Goal: Task Accomplishment & Management: Use online tool/utility

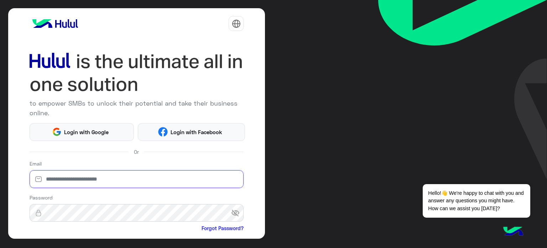
type input "**********"
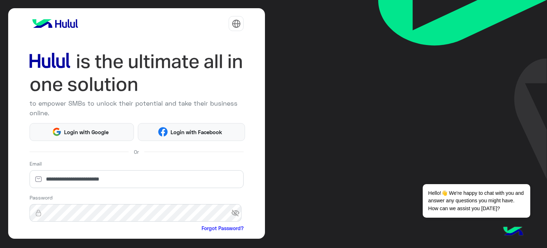
click at [285, 15] on html "**********" at bounding box center [273, 124] width 547 height 248
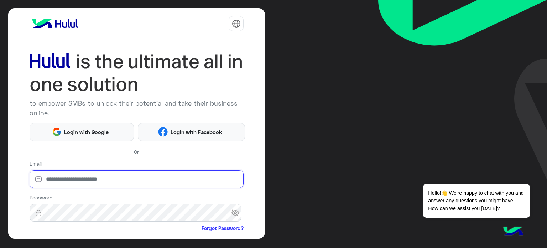
type input "**********"
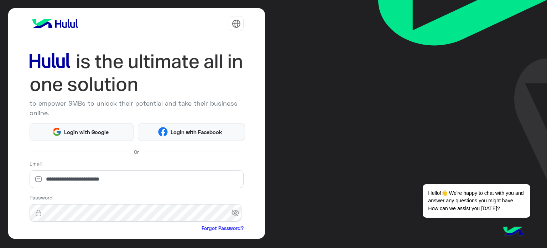
scroll to position [73, 0]
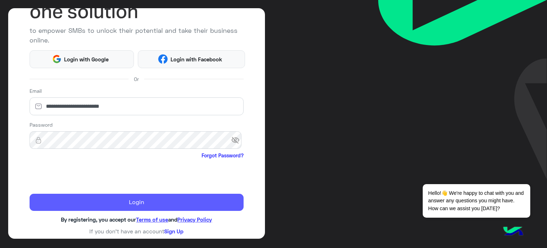
click at [113, 203] on button "Login" at bounding box center [137, 201] width 214 height 17
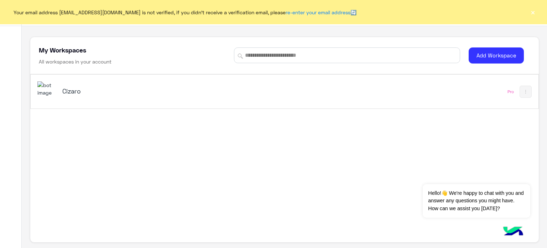
click at [75, 94] on h5 "Cizaro" at bounding box center [151, 91] width 178 height 9
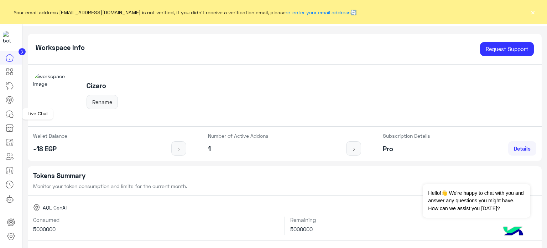
click at [11, 118] on icon at bounding box center [9, 114] width 9 height 9
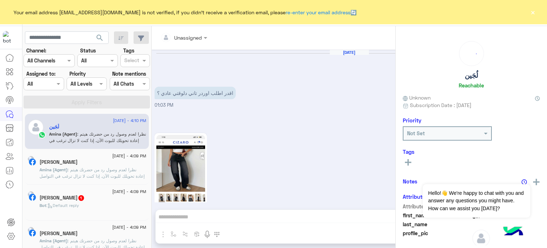
scroll to position [199, 0]
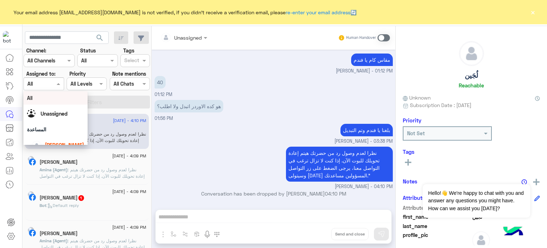
click at [42, 83] on input "text" at bounding box center [35, 83] width 16 height 7
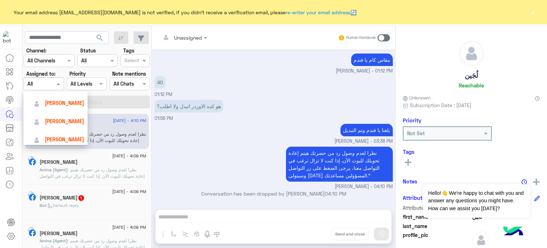
scroll to position [67, 0]
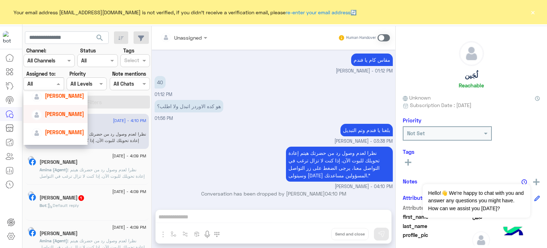
click at [66, 113] on span "[PERSON_NAME]" at bounding box center [64, 114] width 39 height 6
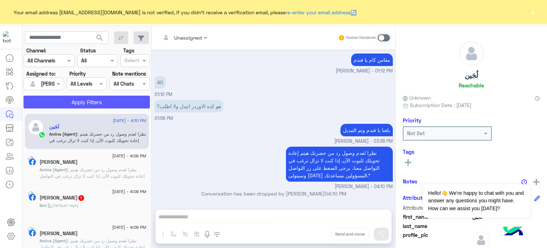
click at [67, 102] on button "Apply Filters" at bounding box center [87, 101] width 126 height 13
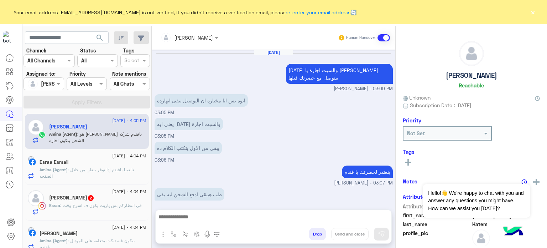
scroll to position [122, 0]
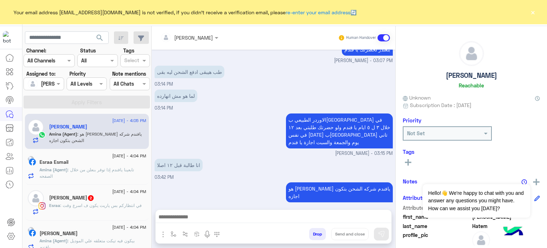
click at [151, 131] on mat-drawer-container "search Channel: Channel All Channels Status Channel All Tags Select Assigned to…" at bounding box center [284, 138] width 525 height 224
click at [186, 133] on div "الاوردر الطبيعي ب[GEOGRAPHIC_DATA] في خلال ٣ ل ٥ ايام يا فندم ولو حضرتك طلبتي ب…" at bounding box center [274, 133] width 238 height 45
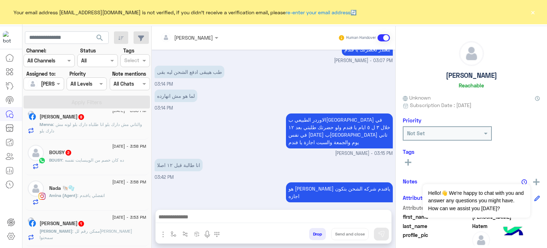
scroll to position [365, 0]
